Goal: Task Accomplishment & Management: Manage account settings

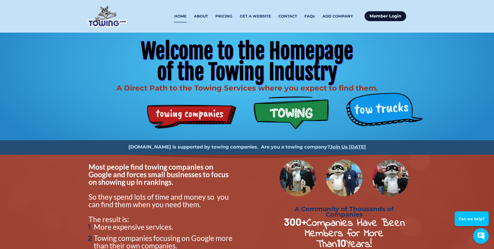
click at [401, 16] on link "Member Login" at bounding box center [386, 16] width 42 height 10
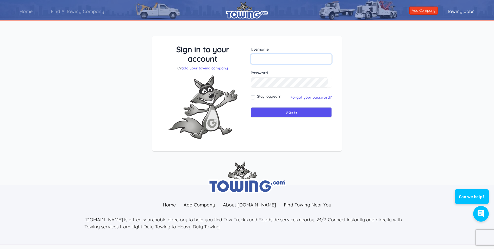
click at [265, 61] on input "text" at bounding box center [291, 59] width 81 height 10
click at [411, 104] on div "Sign in to your account Or add your towing company Username Sign in" at bounding box center [247, 97] width 494 height 149
click at [295, 59] on input "text" at bounding box center [291, 59] width 81 height 10
type input "[EMAIL_ADDRESS][DOMAIN_NAME]"
click at [280, 112] on input "Sign in" at bounding box center [291, 112] width 81 height 10
